Goal: Check status: Check status

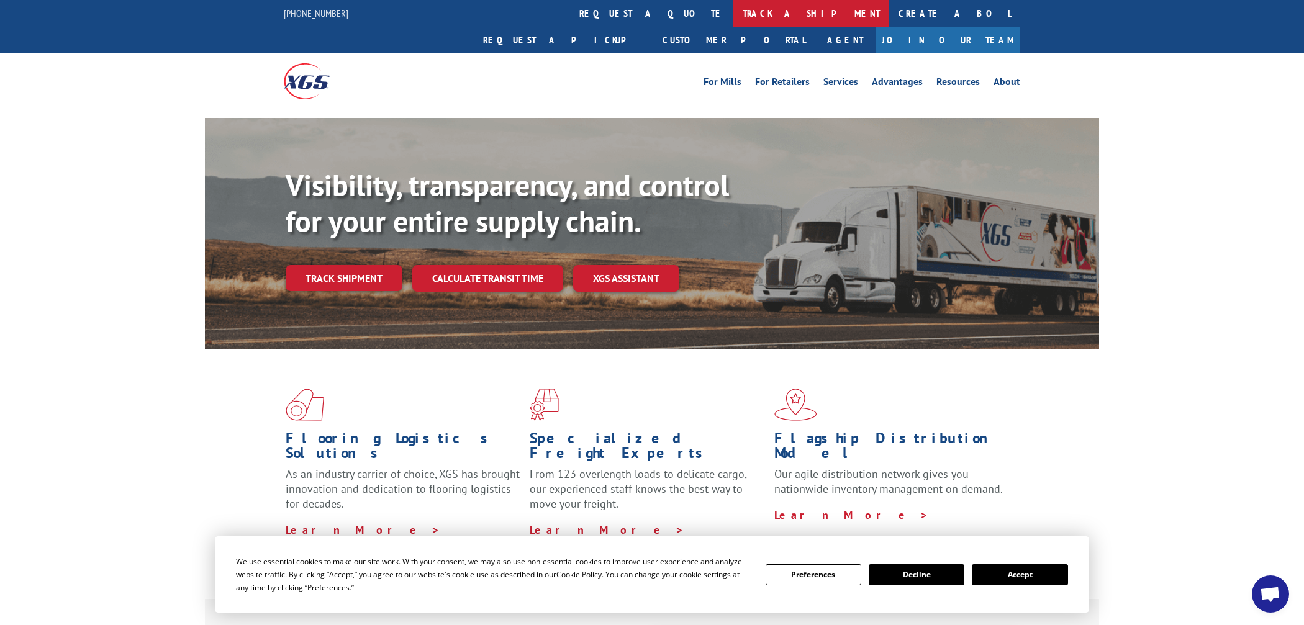
click at [733, 20] on link "track a shipment" at bounding box center [811, 13] width 156 height 27
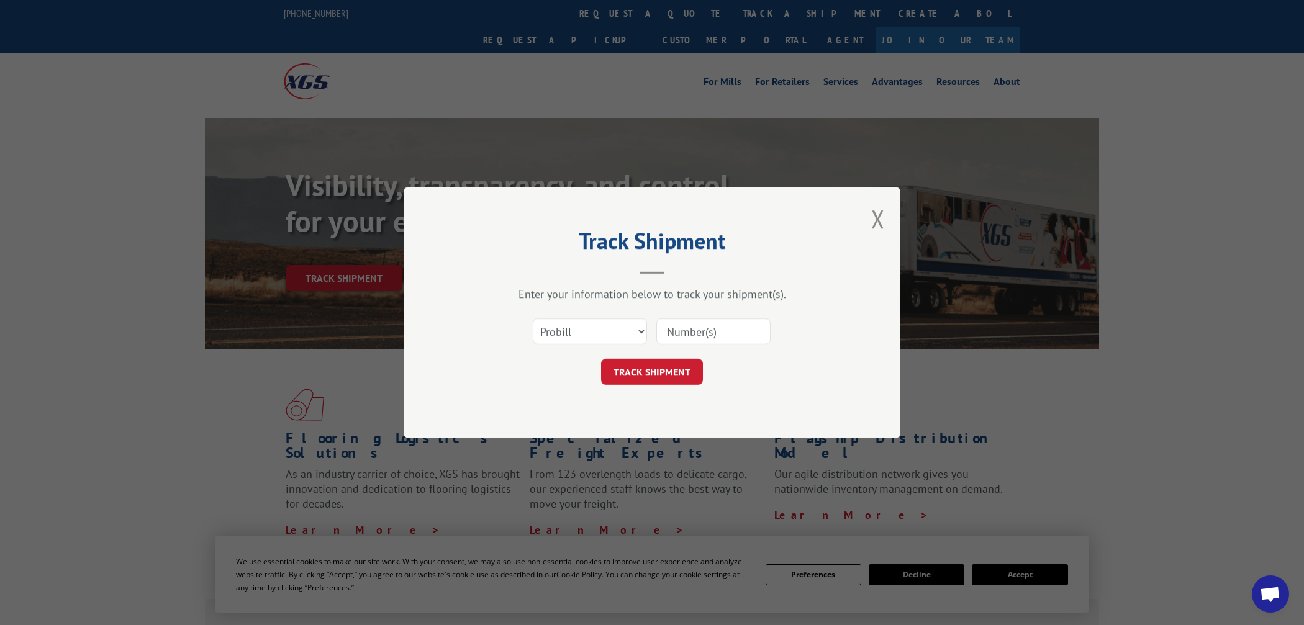
click at [688, 333] on input at bounding box center [713, 331] width 114 height 26
paste input "17587426"
type input "17587426"
click at [673, 379] on button "TRACK SHIPMENT" at bounding box center [652, 372] width 102 height 26
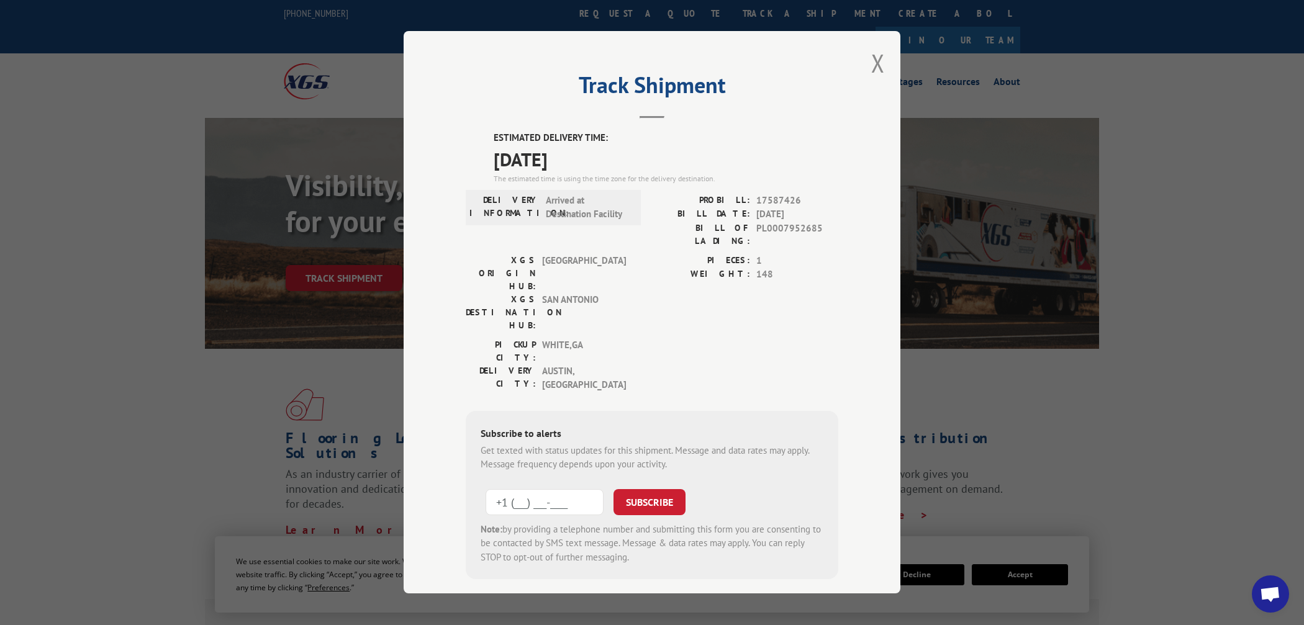
click at [515, 489] on input "+1 (___) ___-____" at bounding box center [544, 502] width 118 height 26
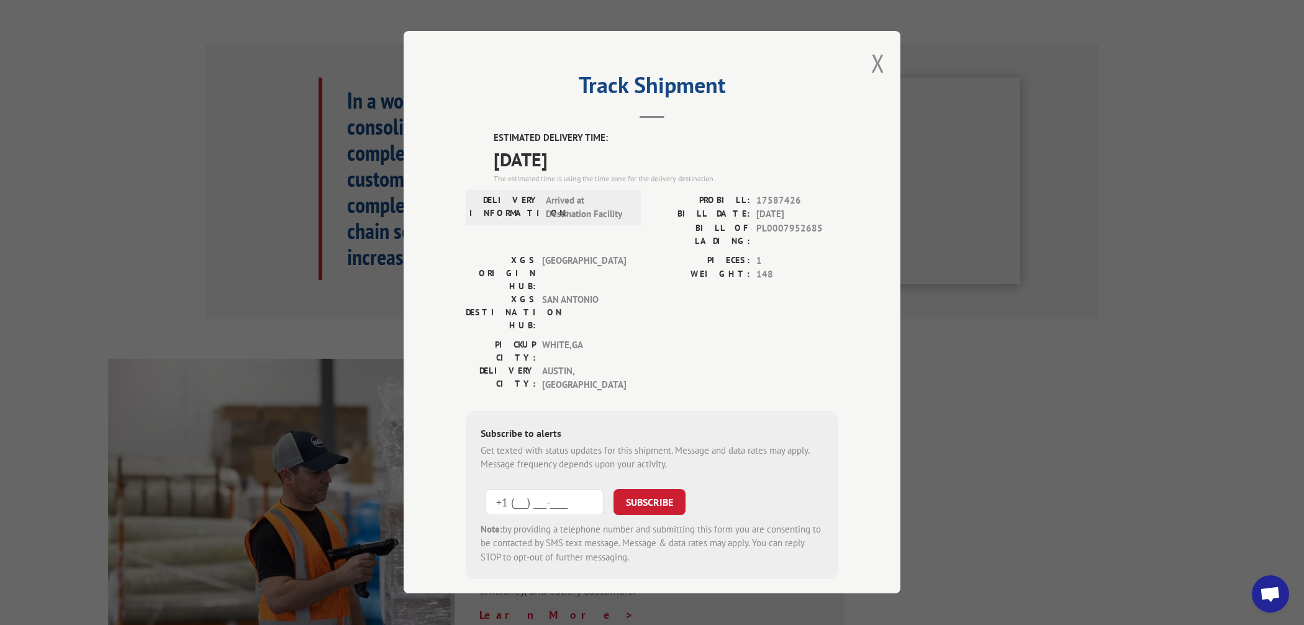
scroll to position [1241, 0]
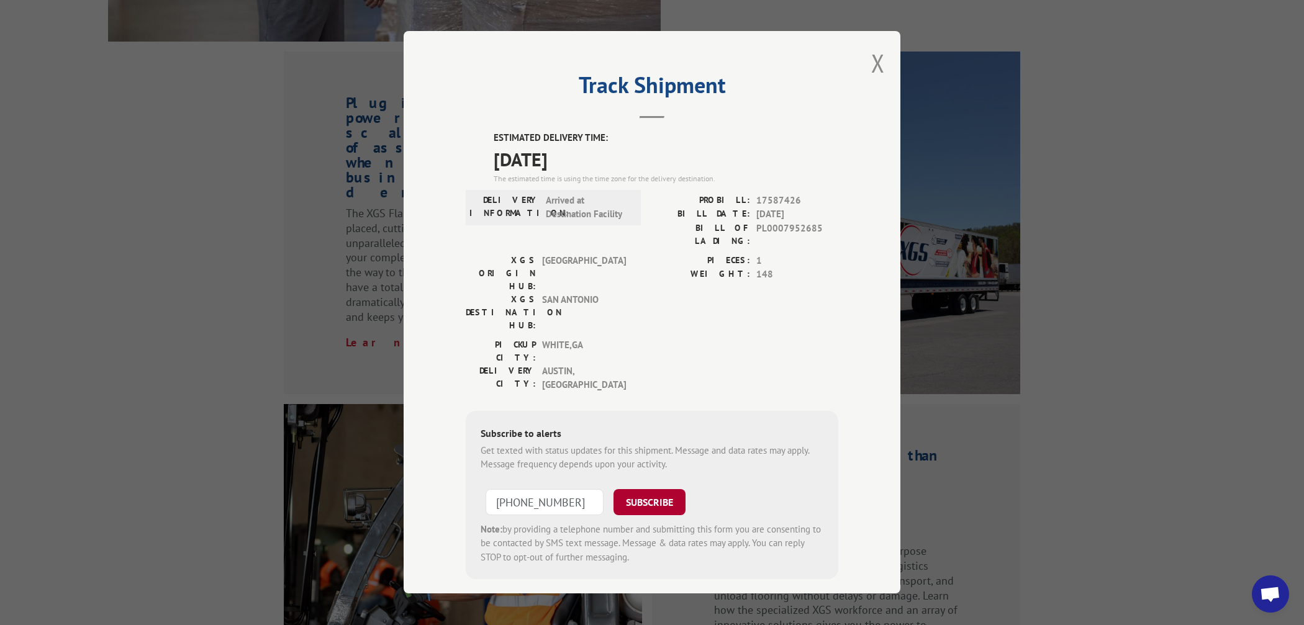
type input "[PHONE_NUMBER]"
click at [667, 489] on button "SUBSCRIBE" at bounding box center [649, 502] width 72 height 26
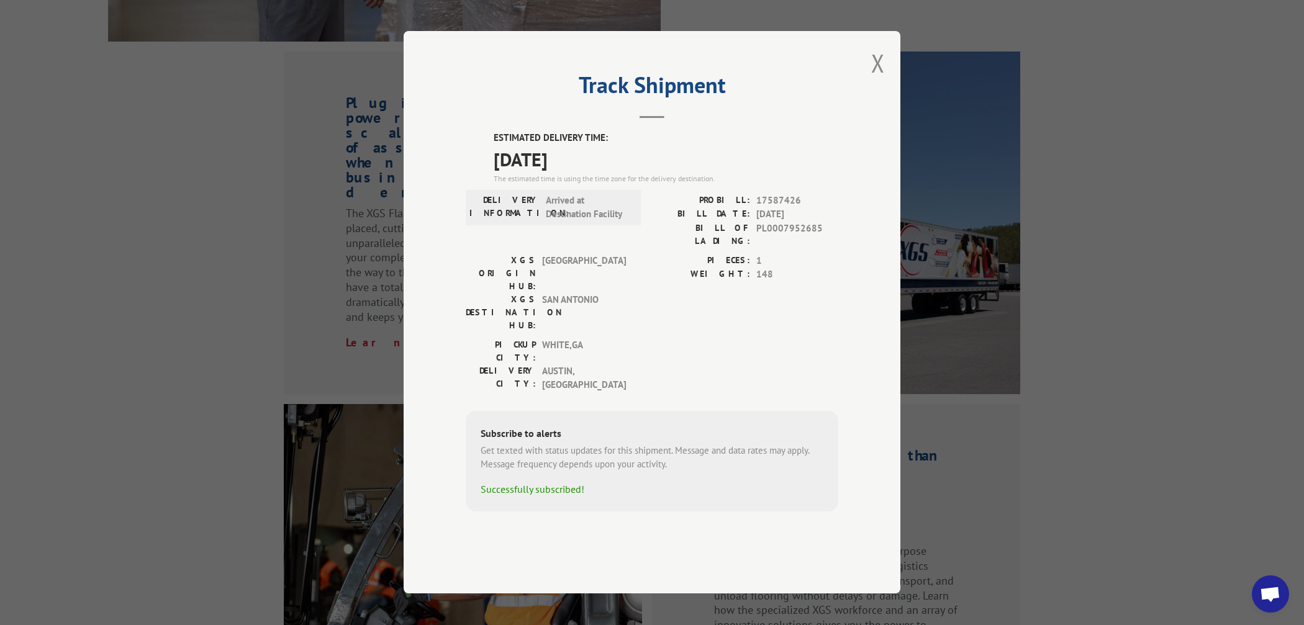
click at [182, 227] on div "Track Shipment ESTIMATED DELIVERY TIME: [DATE] The estimated time is using the …" at bounding box center [652, 312] width 1304 height 625
